Goal: Task Accomplishment & Management: Use online tool/utility

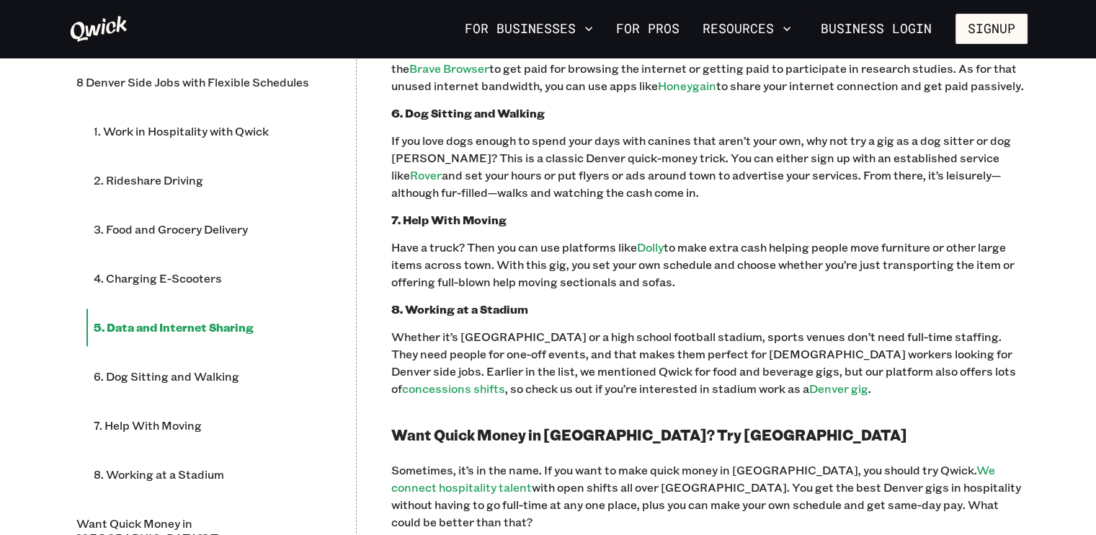
scroll to position [1510, 0]
click at [487, 94] on p "If you’re more of the stay-at-home type of gig worker, then sharing your data o…" at bounding box center [709, 59] width 636 height 69
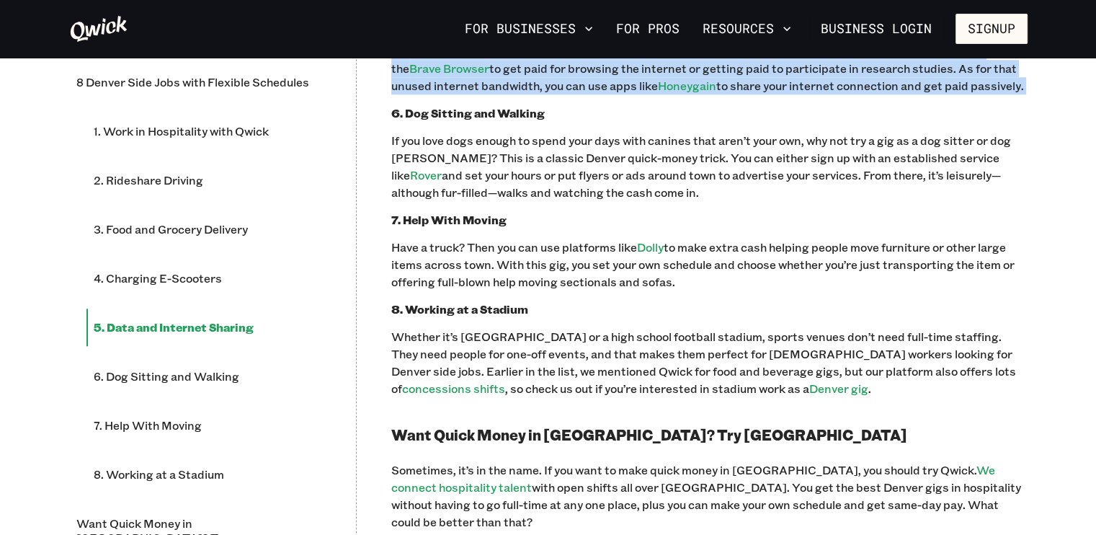
click at [487, 94] on p "If you’re more of the stay-at-home type of gig worker, then sharing your data o…" at bounding box center [709, 59] width 636 height 69
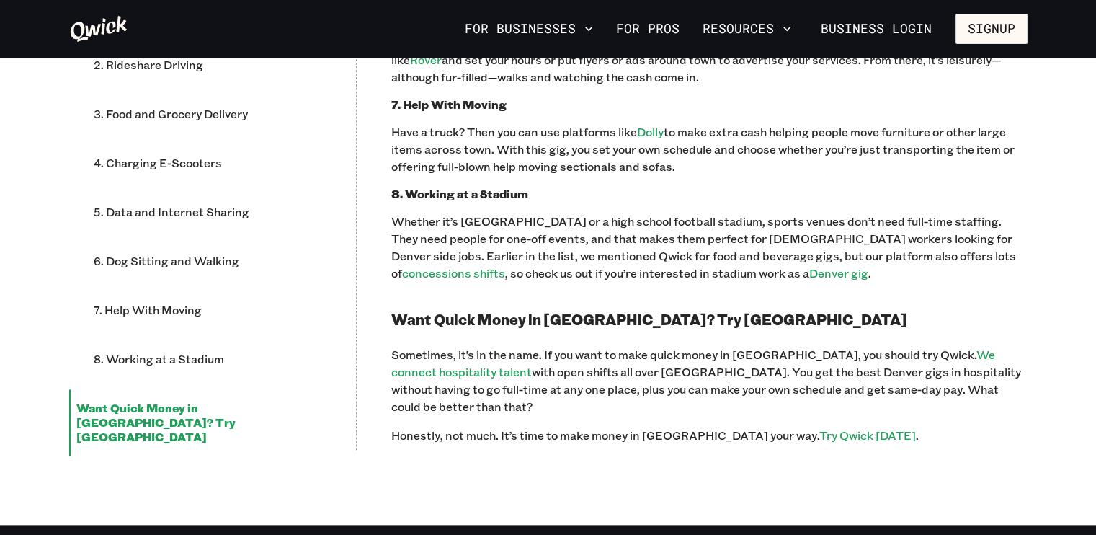
scroll to position [1627, 0]
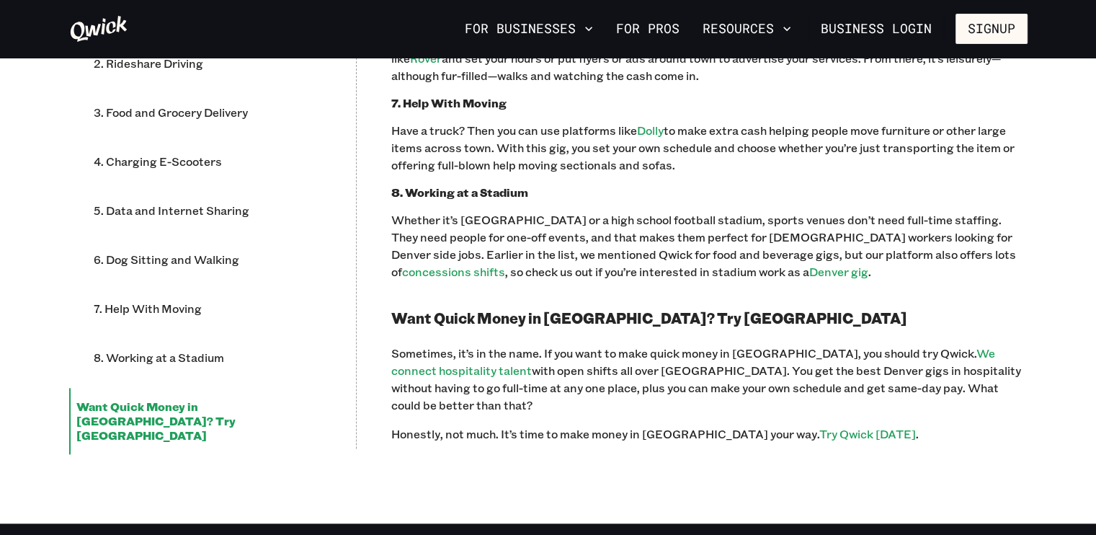
click at [511, 84] on p "If you love dogs enough to spend your days with canines that aren’t your own, w…" at bounding box center [709, 49] width 636 height 69
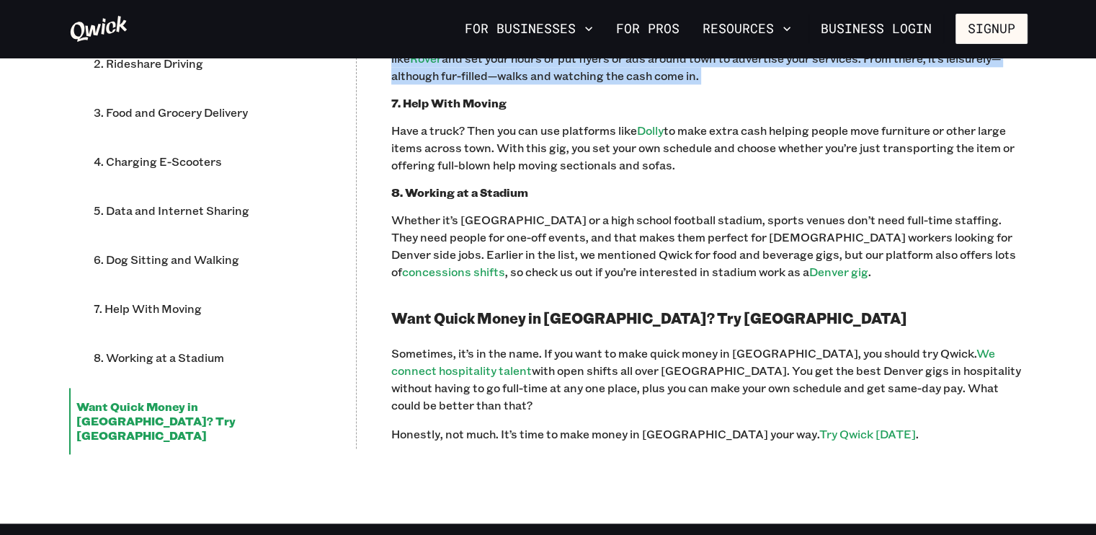
click at [511, 84] on p "If you love dogs enough to spend your days with canines that aren’t your own, w…" at bounding box center [709, 49] width 636 height 69
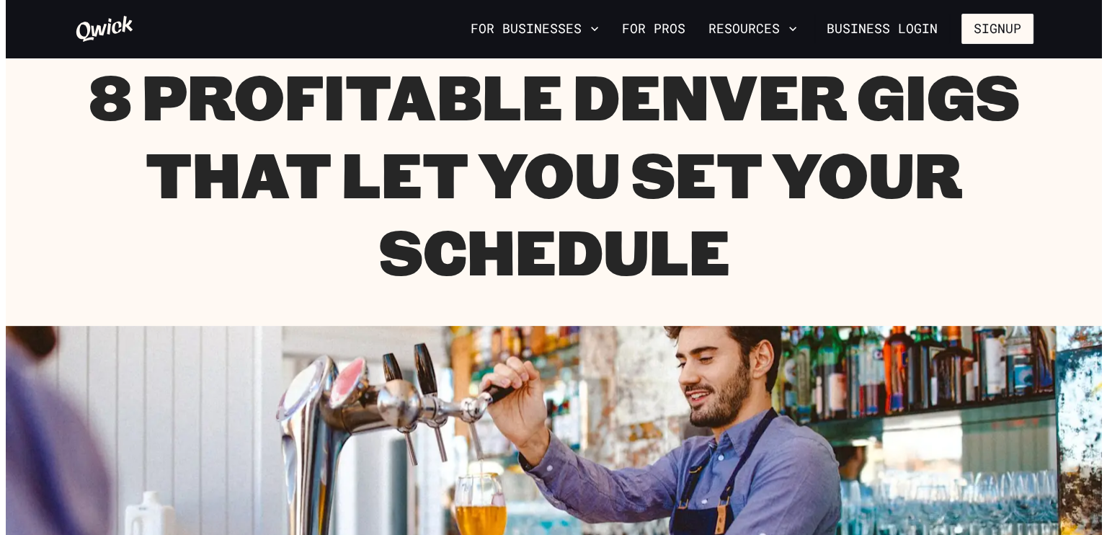
scroll to position [63, 0]
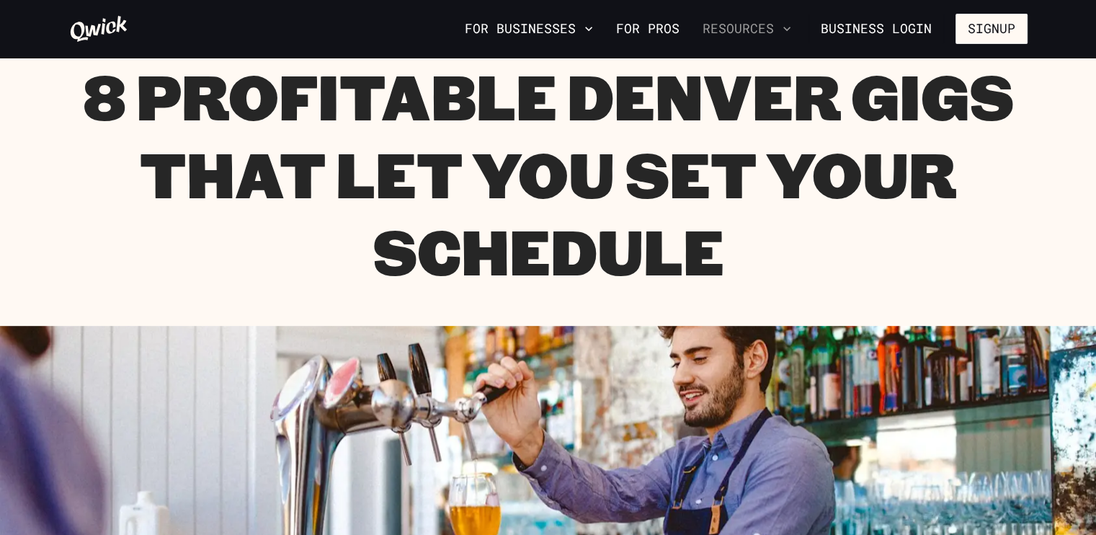
click at [728, 29] on button "Resources" at bounding box center [747, 29] width 100 height 24
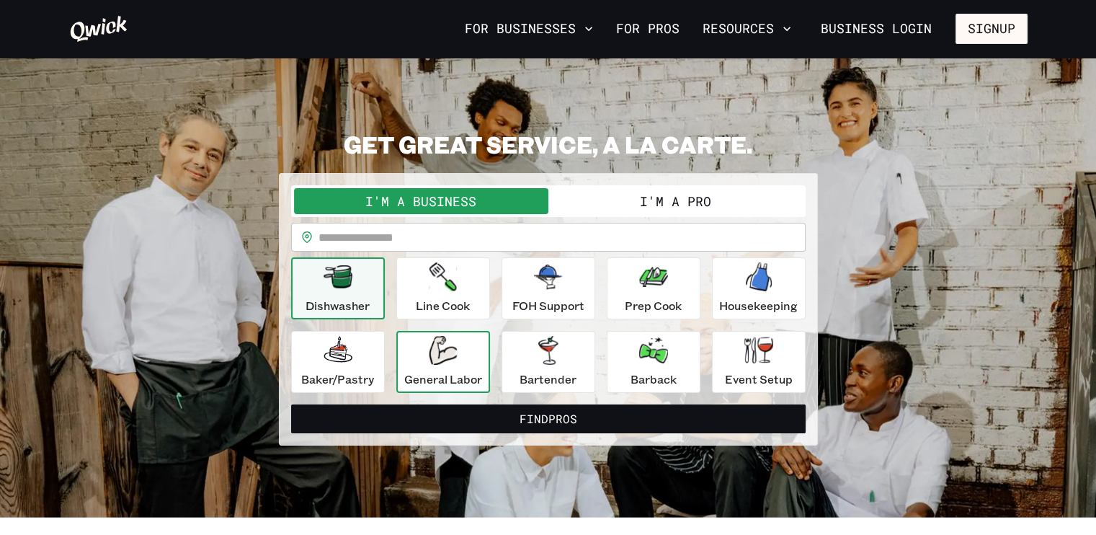
click at [421, 370] on p "General Labor" at bounding box center [443, 378] width 78 height 17
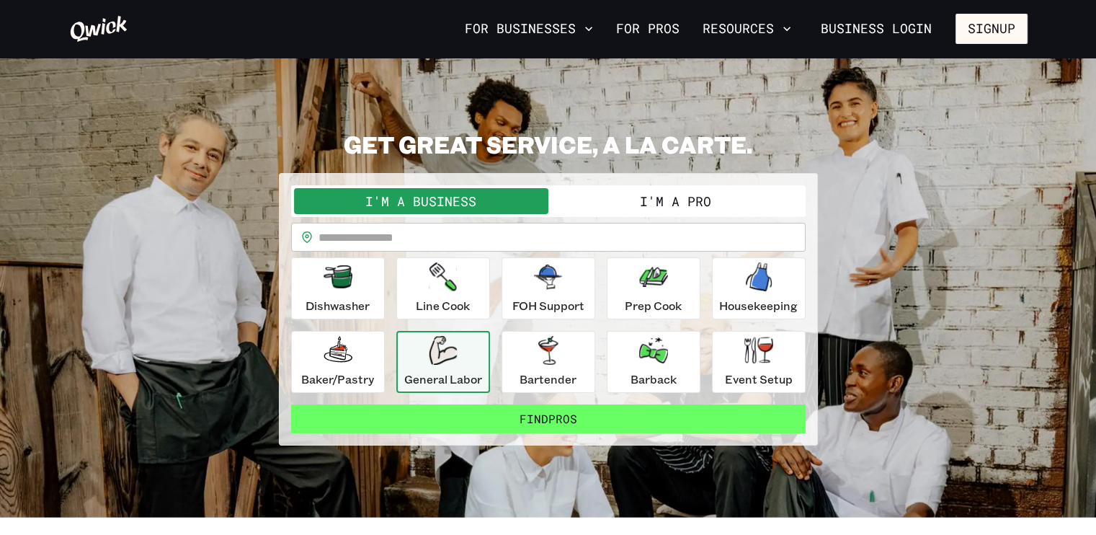
click at [458, 419] on button "Find Pros" at bounding box center [548, 418] width 514 height 29
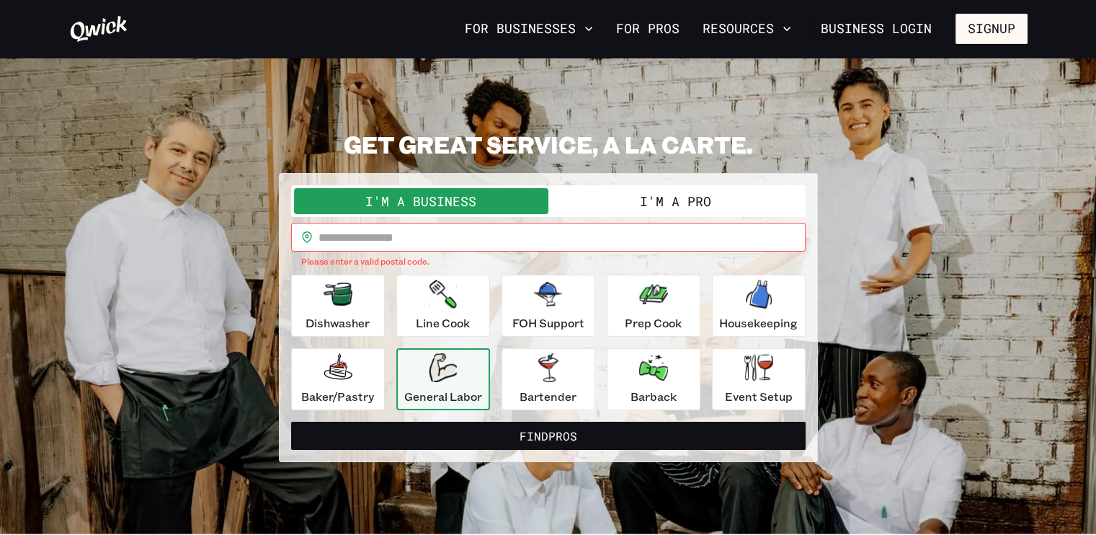
click at [653, 204] on button "I'm a Pro" at bounding box center [675, 201] width 254 height 26
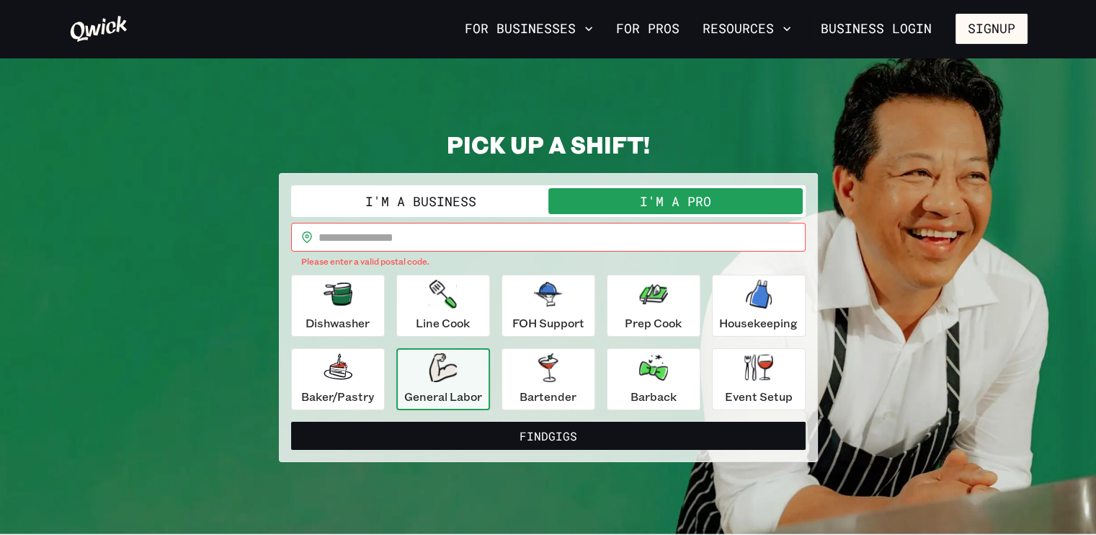
click at [522, 246] on input "text" at bounding box center [561, 237] width 487 height 29
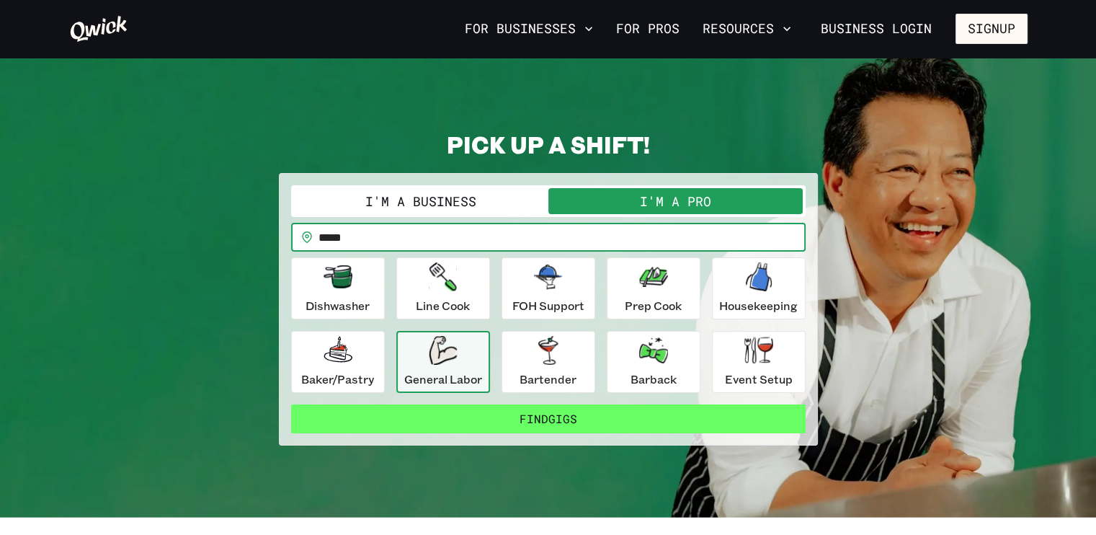
type input "*****"
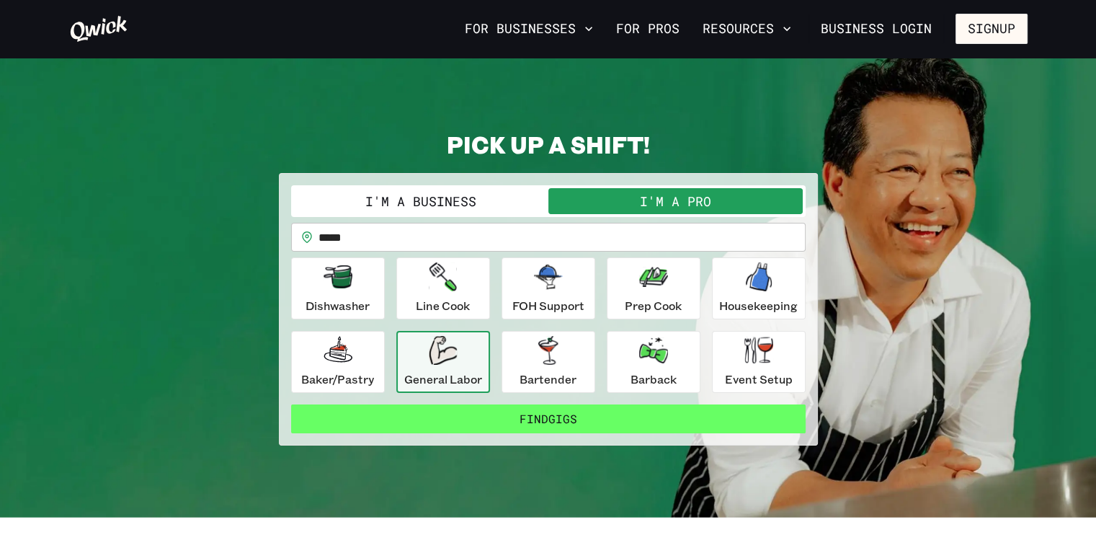
click at [548, 420] on button "Find Gigs" at bounding box center [548, 418] width 514 height 29
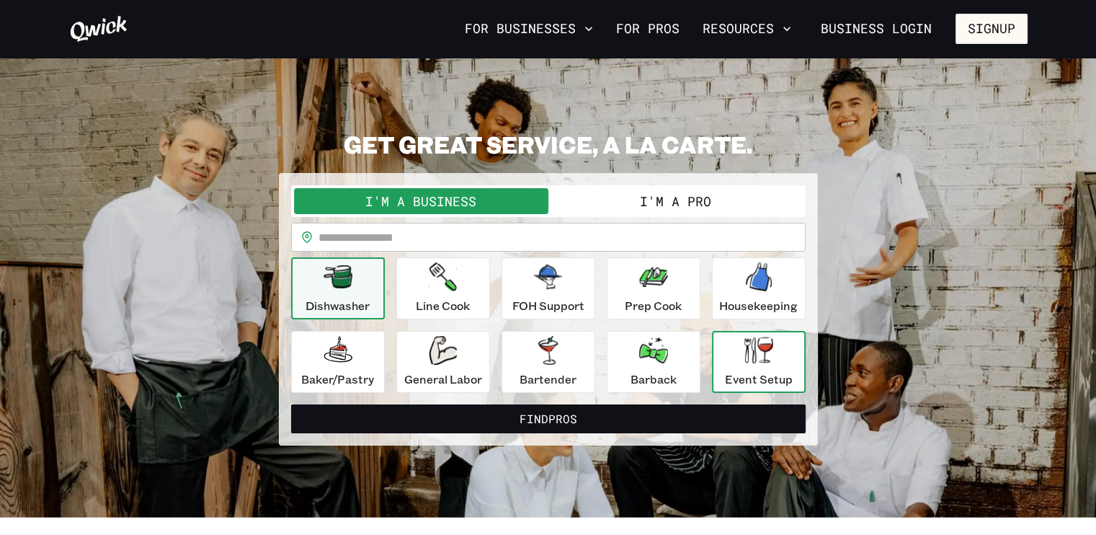
click at [769, 378] on p "Event Setup" at bounding box center [759, 378] width 68 height 17
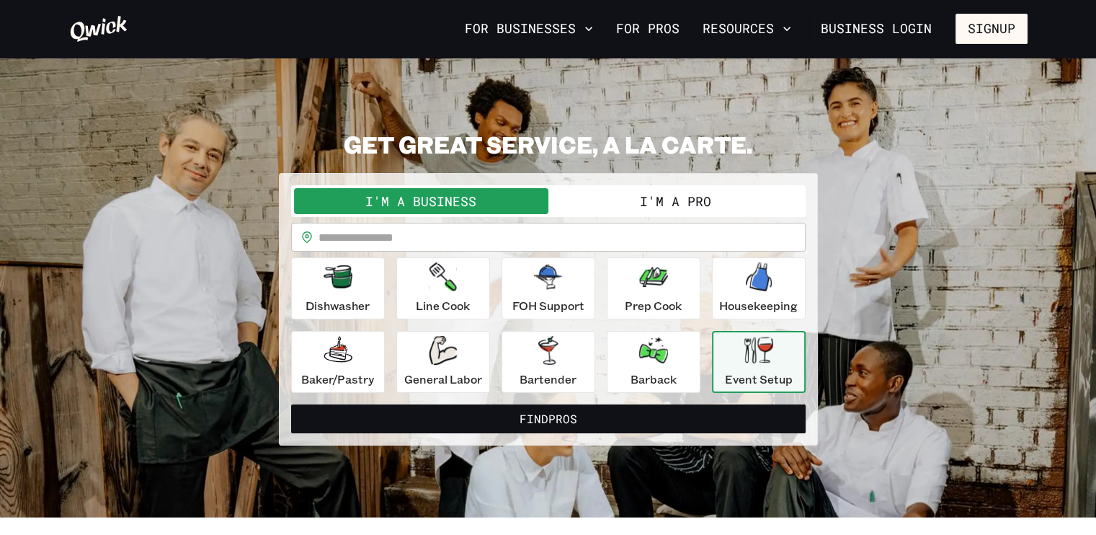
click at [627, 195] on button "I'm a Pro" at bounding box center [675, 201] width 254 height 26
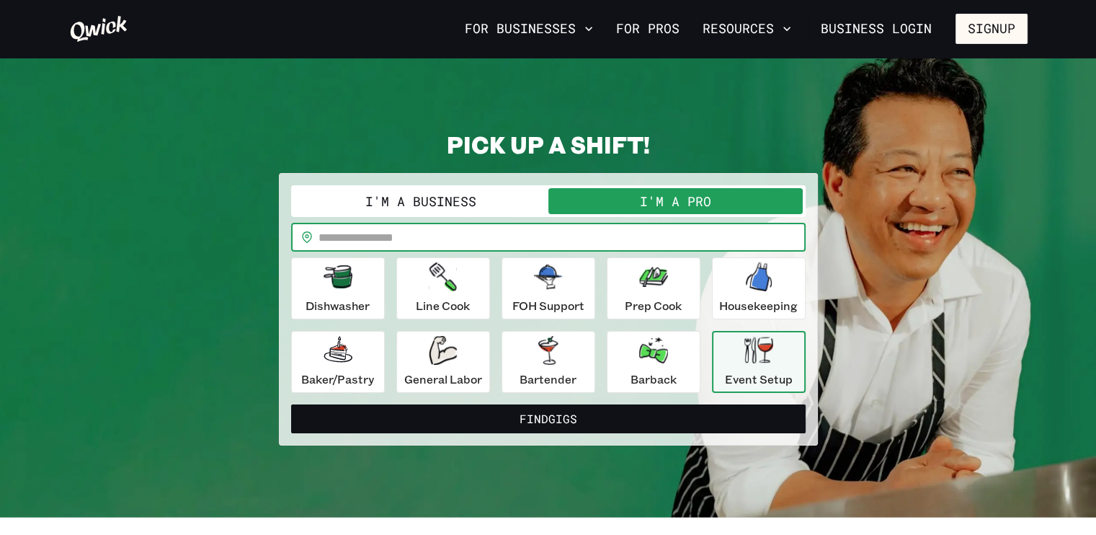
click at [561, 241] on input "text" at bounding box center [561, 237] width 487 height 29
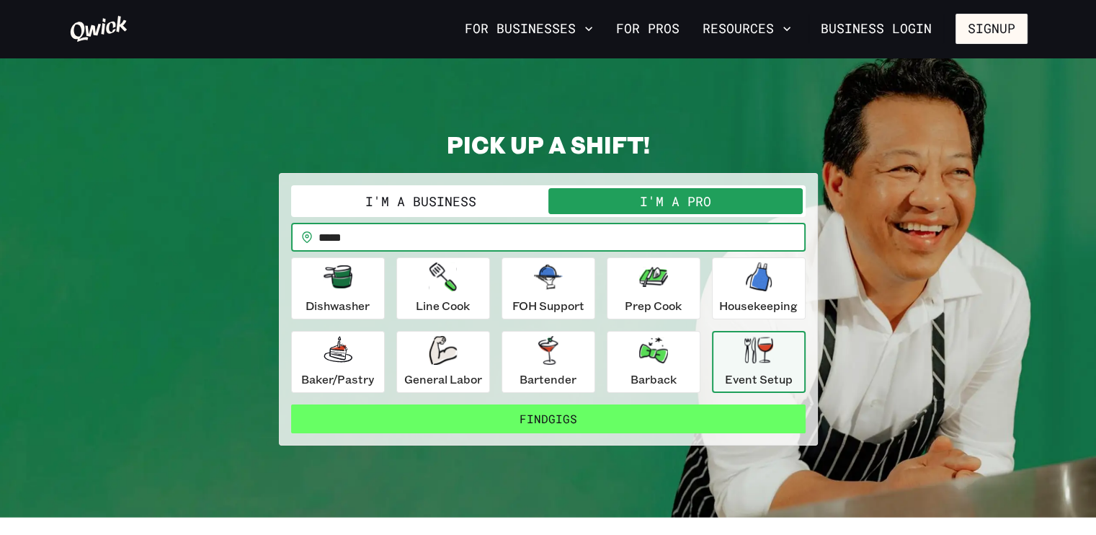
type input "*****"
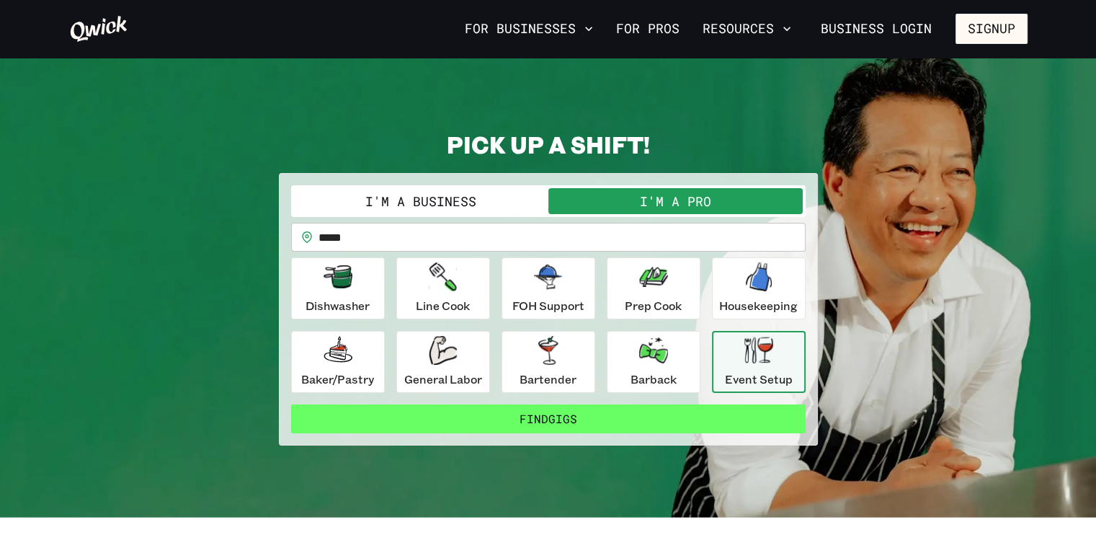
click at [576, 417] on button "Find Gigs" at bounding box center [548, 418] width 514 height 29
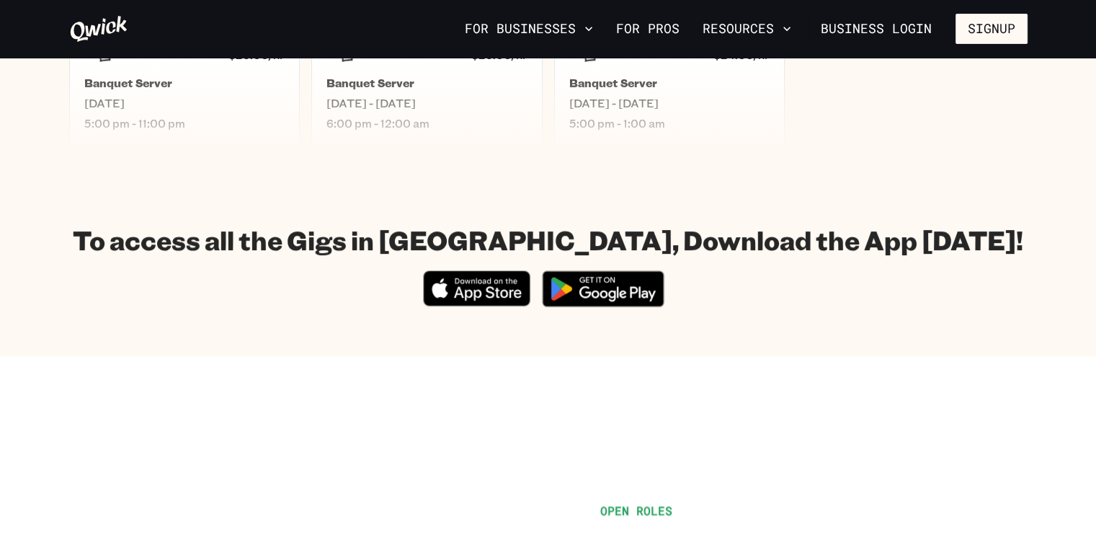
scroll to position [269, 0]
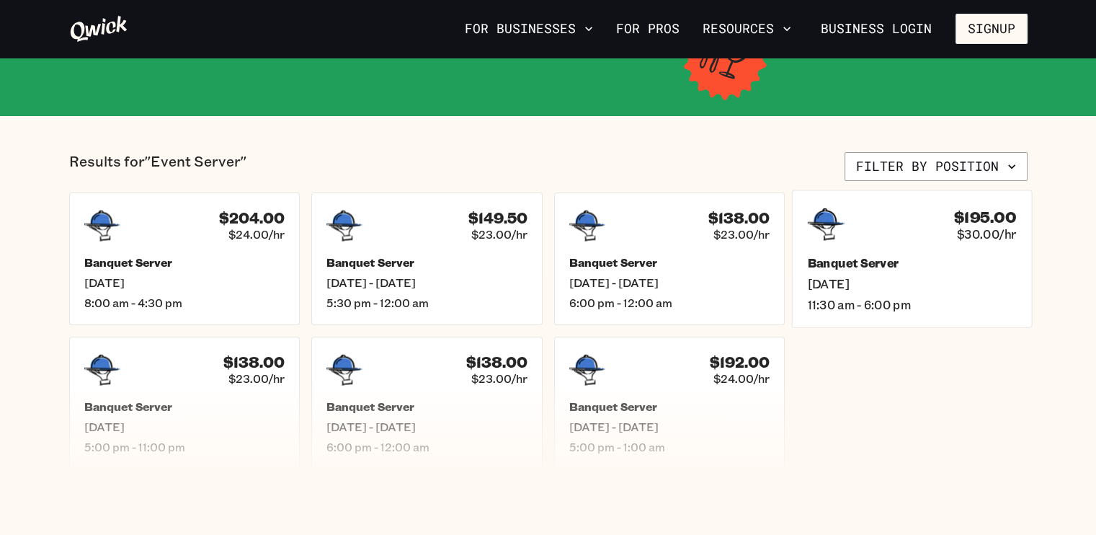
click at [898, 280] on span "Sat, Sep 20" at bounding box center [911, 283] width 209 height 15
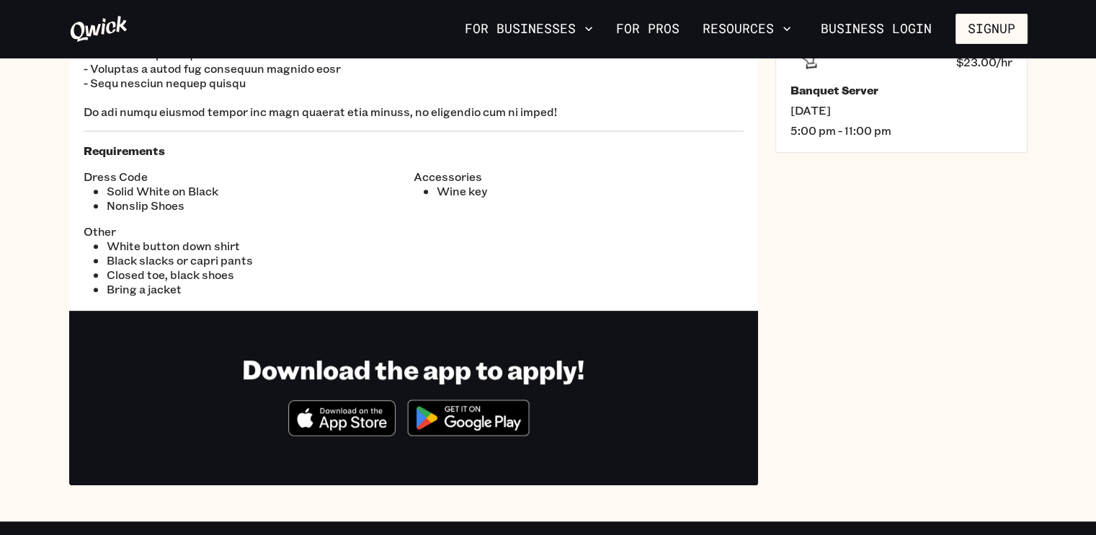
scroll to position [545, 0]
click at [233, 247] on li "White button down shirt" at bounding box center [260, 245] width 307 height 14
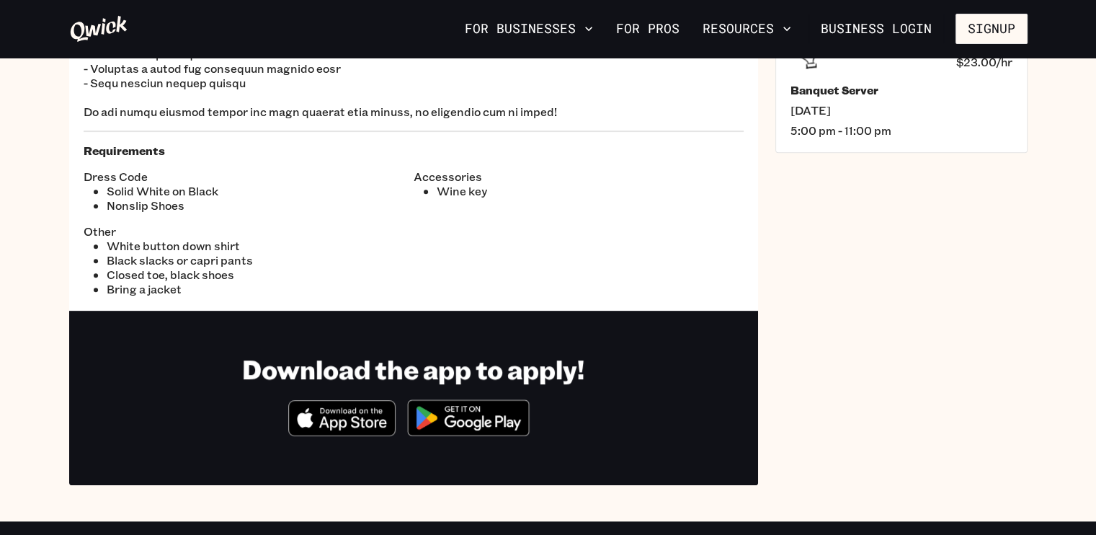
click at [217, 279] on li "Closed toe, black shoes" at bounding box center [260, 274] width 307 height 14
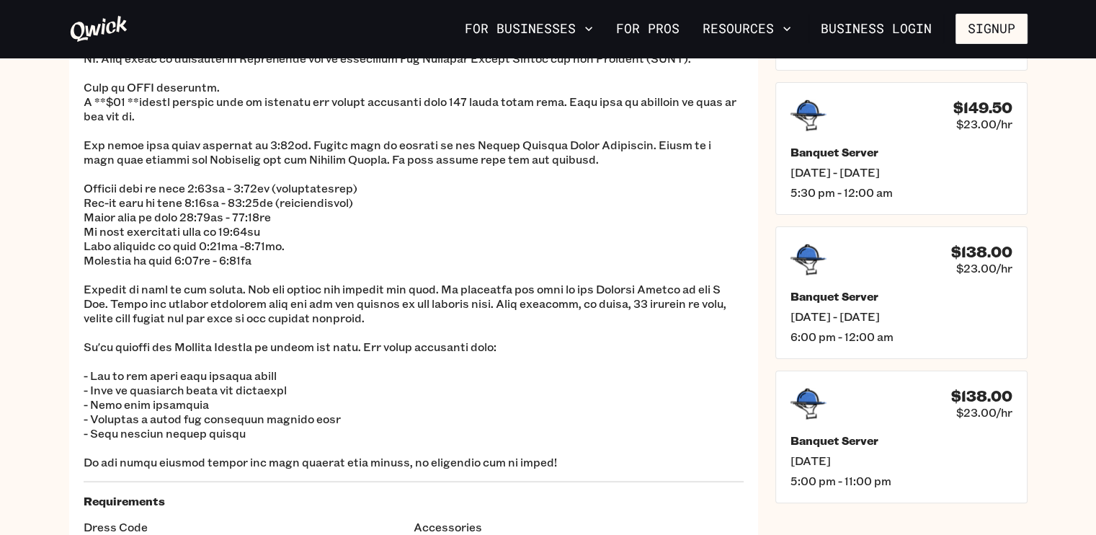
scroll to position [0, 0]
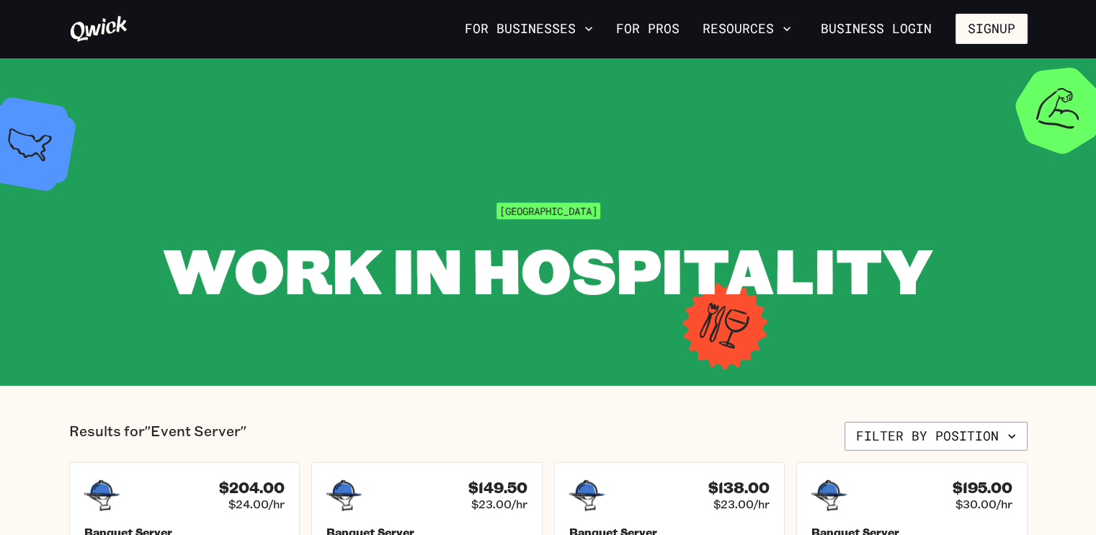
scroll to position [269, 0]
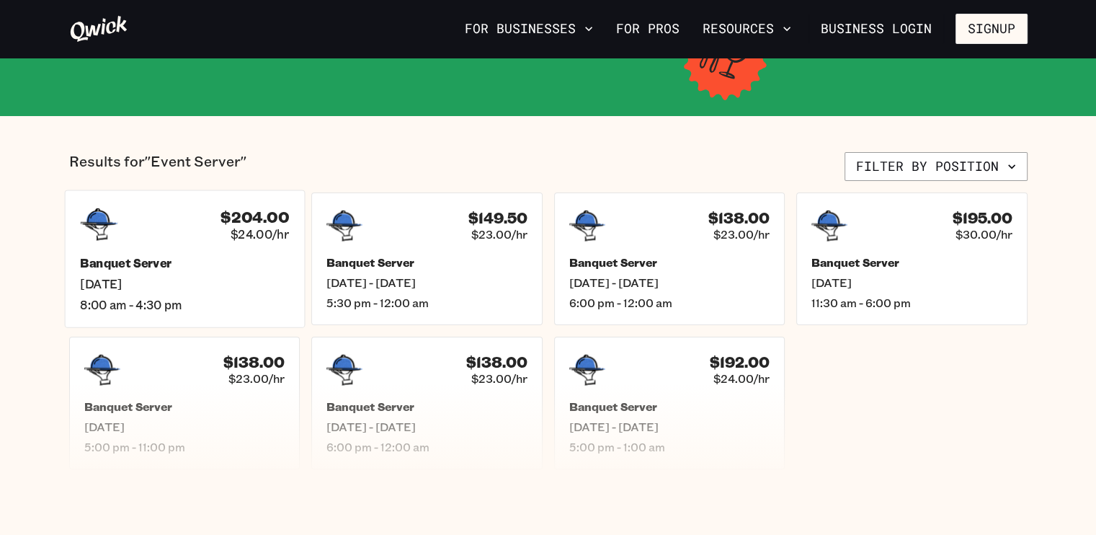
click at [242, 260] on h5 "Banquet Server" at bounding box center [184, 262] width 209 height 15
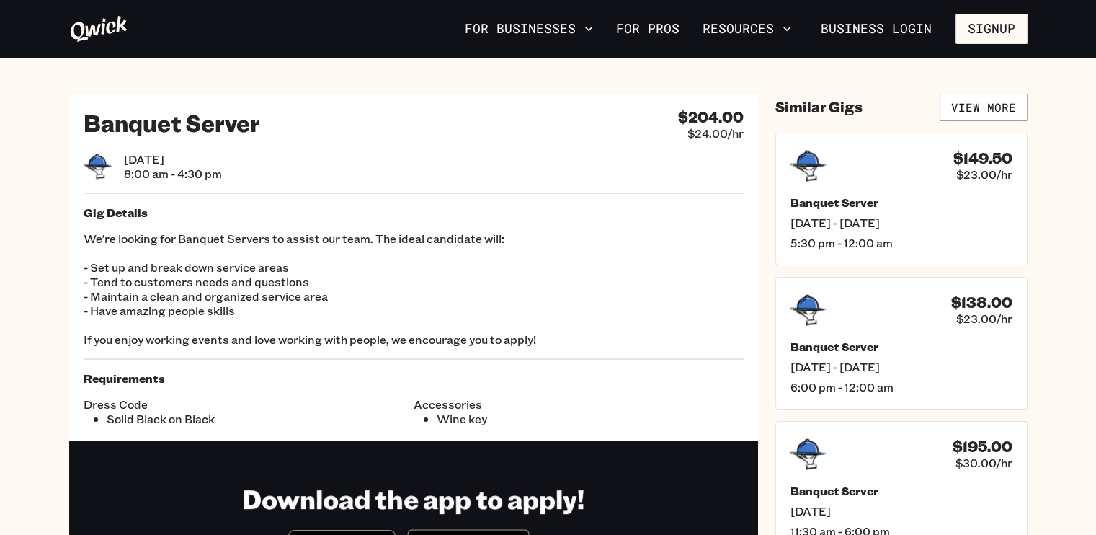
scroll to position [269, 0]
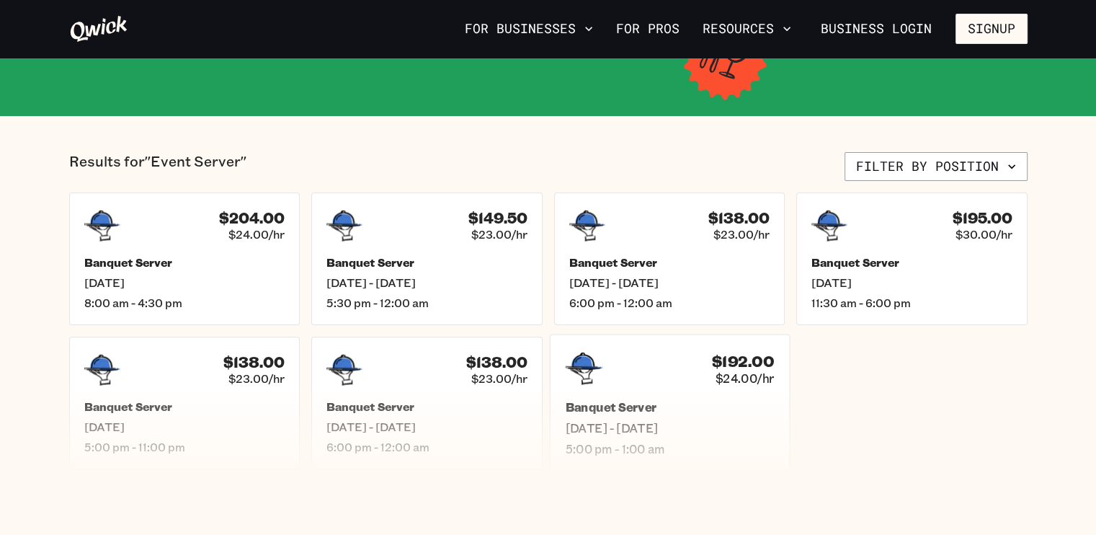
click at [740, 407] on h5 "Banquet Server" at bounding box center [669, 406] width 209 height 15
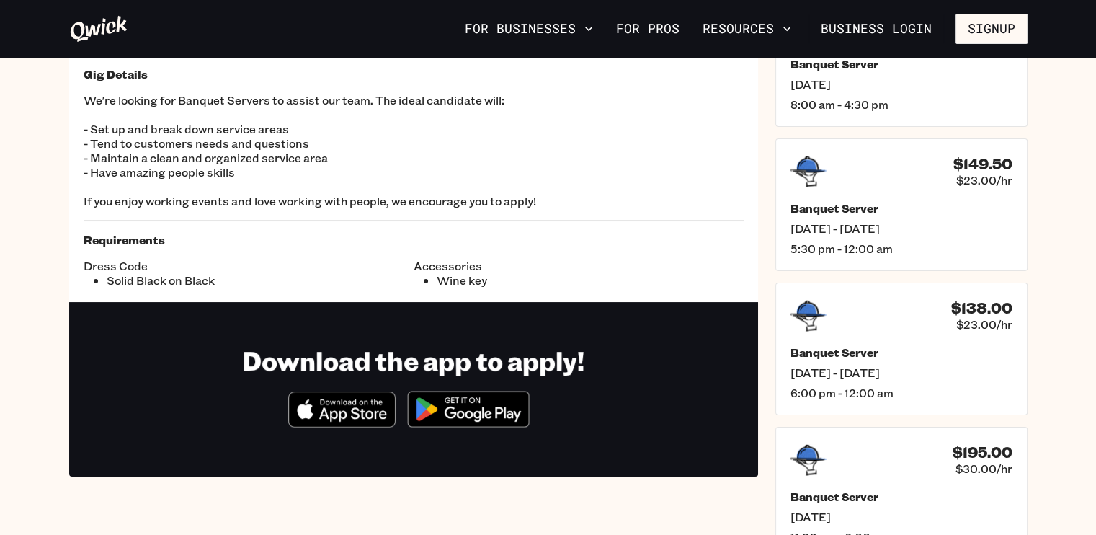
scroll to position [135, 0]
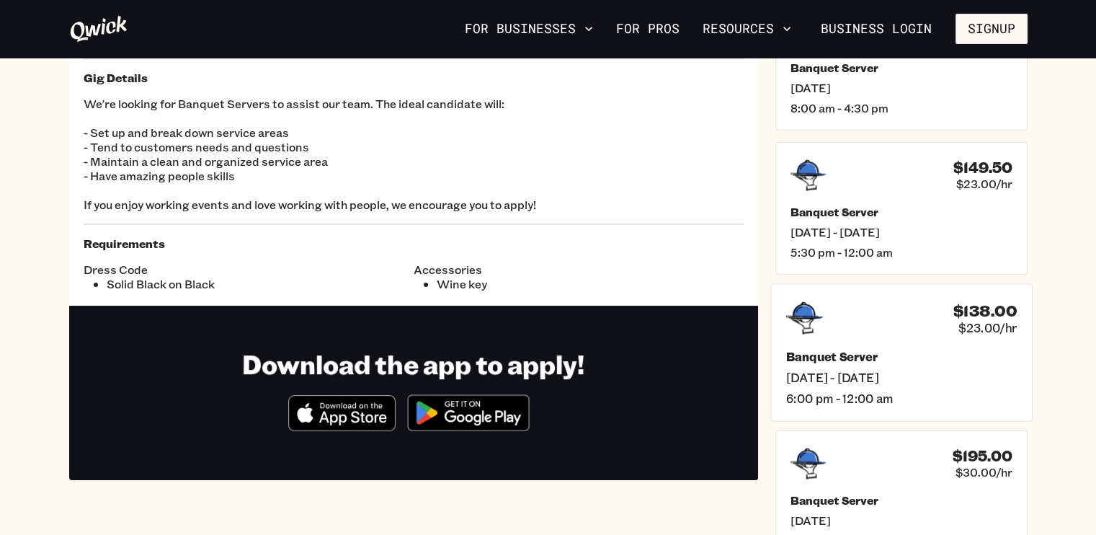
click at [923, 406] on div "$138.00 $23.00/hr Banquet Server Fri, Sep 19 - Sat, Sep 20 6:00 pm - 12:00 am" at bounding box center [901, 352] width 262 height 138
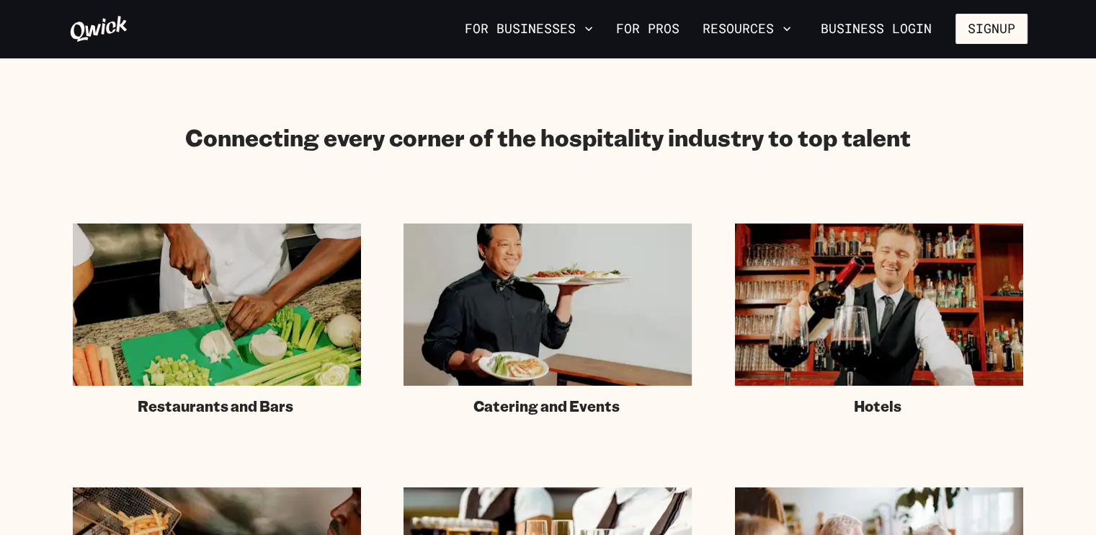
scroll to position [764, 0]
